Goal: Task Accomplishment & Management: Complete application form

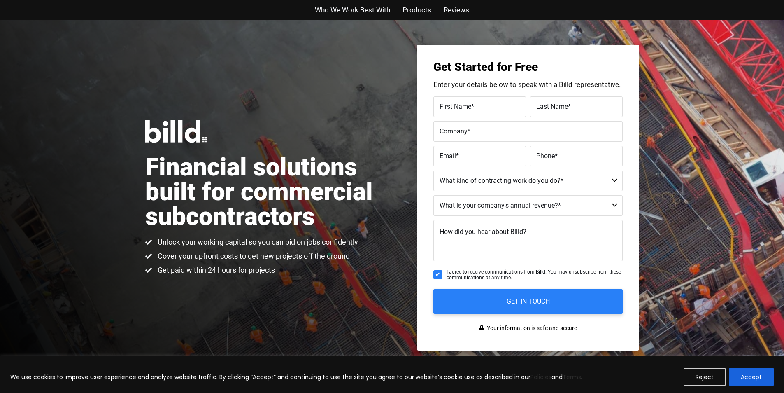
scroll to position [412, 0]
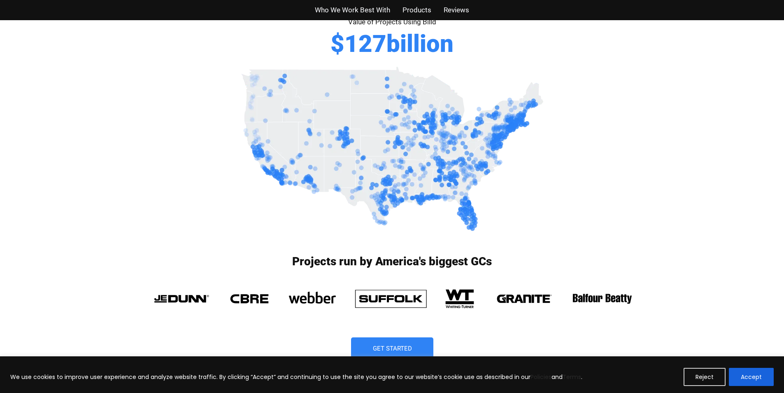
click at [418, 357] on div "We use cookies to improve user experience and analyze website traffic. By click…" at bounding box center [392, 374] width 784 height 37
click at [410, 345] on span "Get Started" at bounding box center [392, 348] width 41 height 7
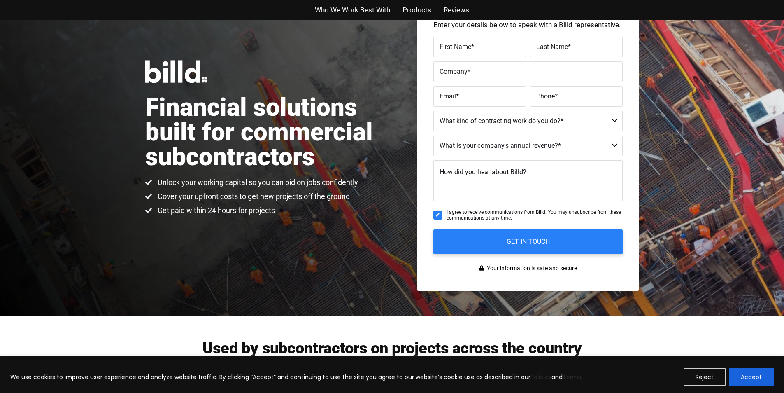
scroll to position [20, 0]
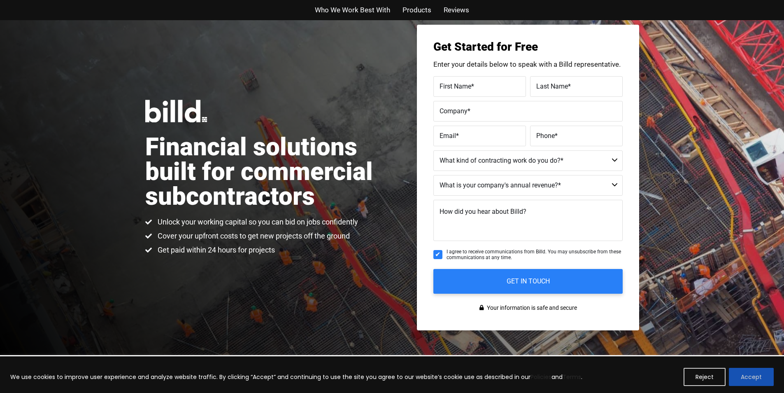
click at [733, 370] on button "Accept" at bounding box center [751, 377] width 45 height 18
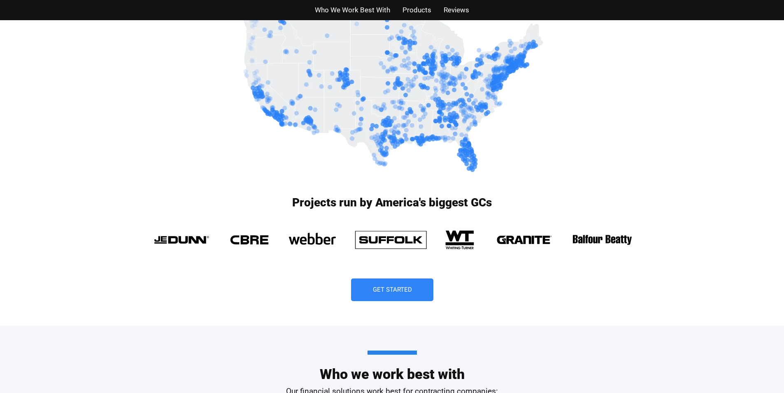
scroll to position [473, 0]
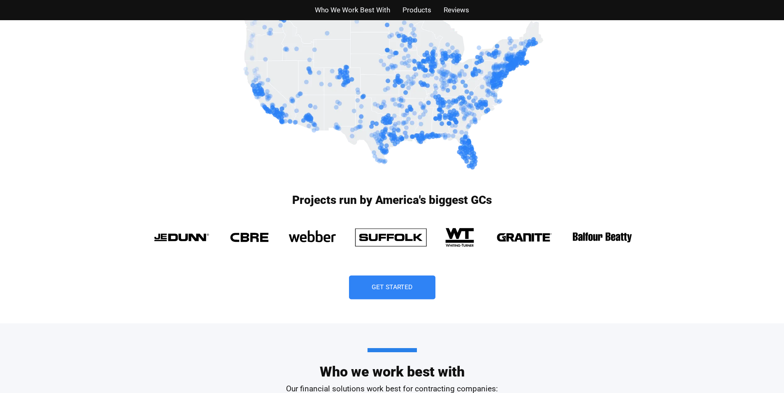
click at [395, 284] on span "Get Started" at bounding box center [392, 287] width 41 height 7
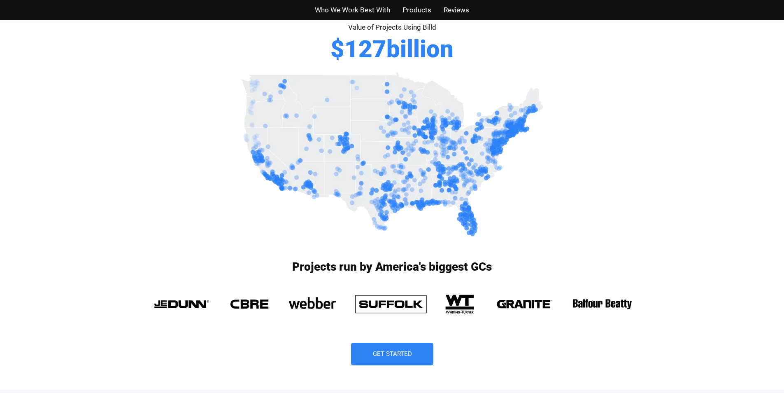
scroll to position [432, 0]
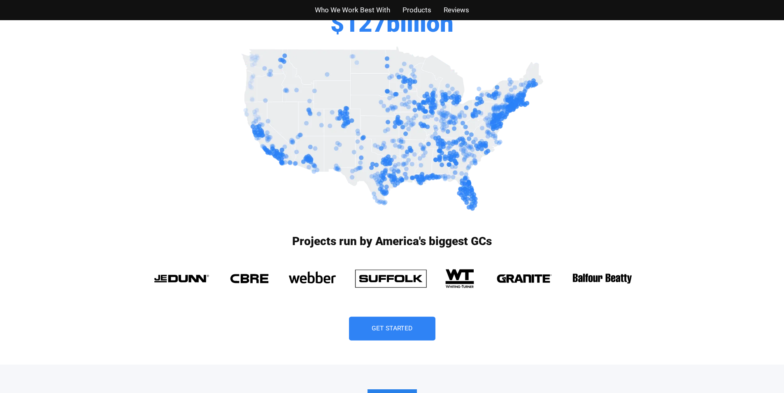
click at [417, 319] on link "Get Started" at bounding box center [392, 328] width 86 height 24
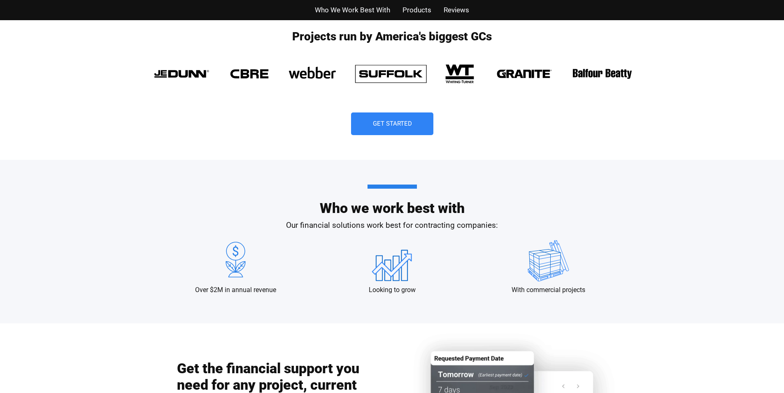
scroll to position [679, 0]
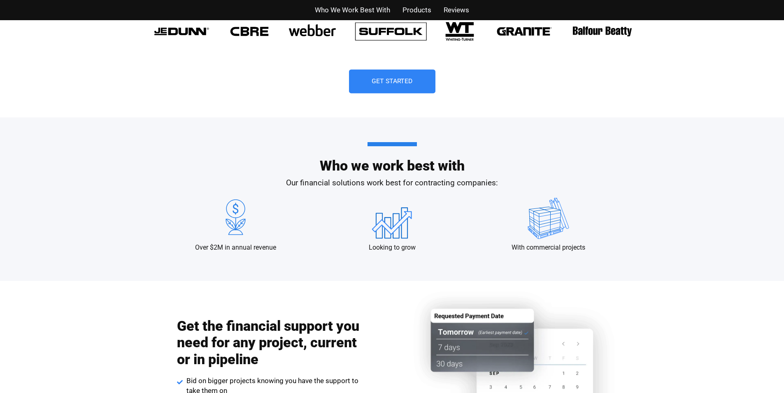
click at [356, 86] on link "Get Started" at bounding box center [392, 82] width 86 height 24
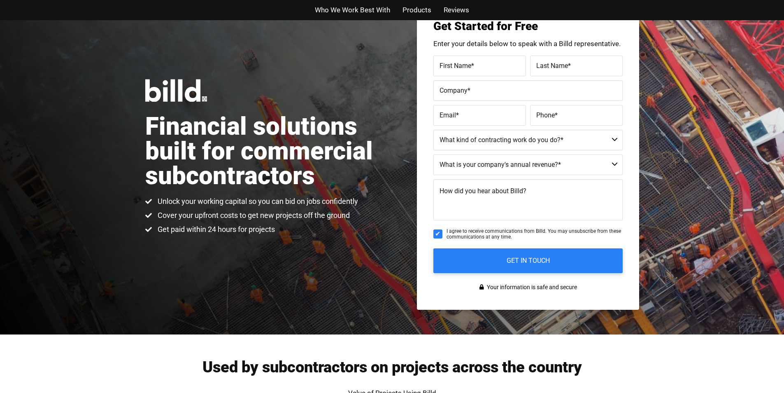
scroll to position [20, 0]
